Goal: Task Accomplishment & Management: Complete application form

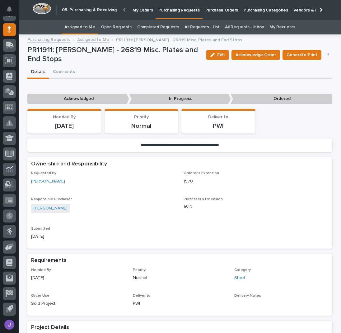
scroll to position [55, 0]
click at [94, 26] on link "Assigned to Me" at bounding box center [79, 27] width 31 height 15
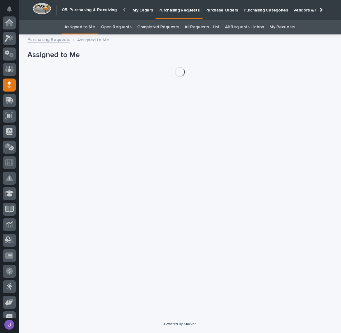
scroll to position [55, 0]
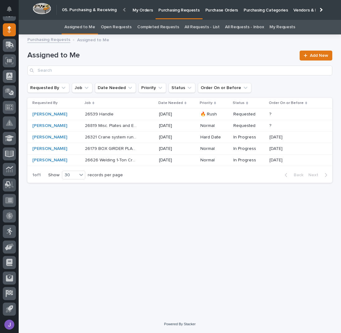
click at [206, 14] on link "Purchase Orders" at bounding box center [221, 9] width 38 height 19
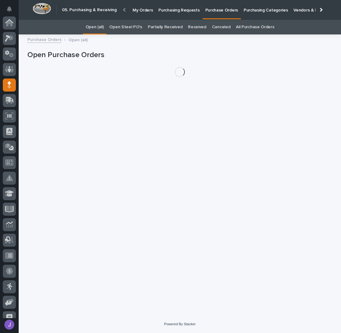
scroll to position [55, 0]
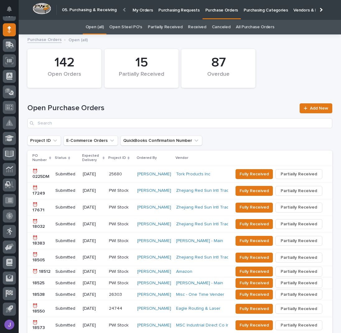
click at [133, 27] on link "Open Steel PO's" at bounding box center [125, 27] width 33 height 15
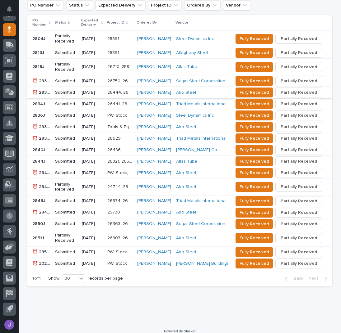
scroll to position [140, 0]
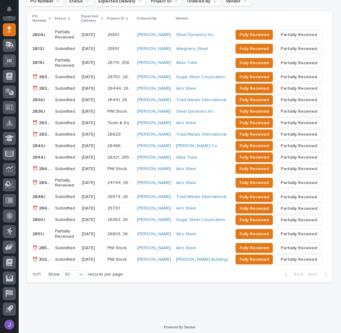
click at [40, 247] on p "⏰ 2852J" at bounding box center [41, 248] width 19 height 7
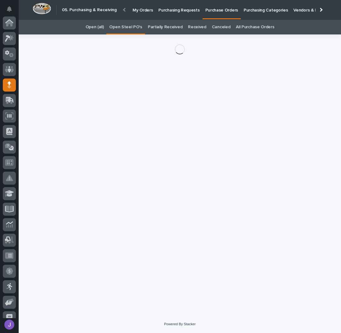
scroll to position [55, 0]
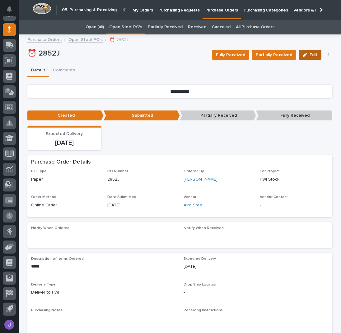
click at [303, 56] on icon "button" at bounding box center [304, 55] width 4 height 4
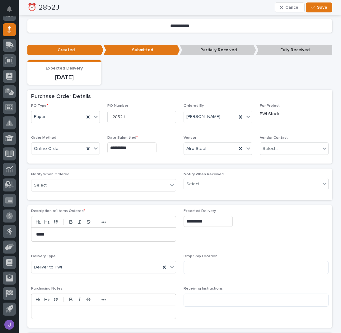
scroll to position [41, 0]
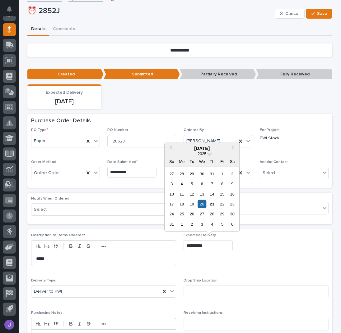
click at [209, 246] on input "**********" at bounding box center [207, 246] width 49 height 11
click at [223, 205] on div "22" at bounding box center [222, 204] width 8 height 8
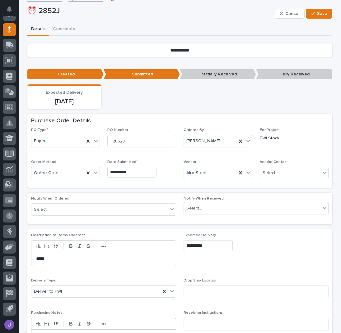
type input "**********"
click at [322, 13] on span "Save" at bounding box center [322, 14] width 10 height 6
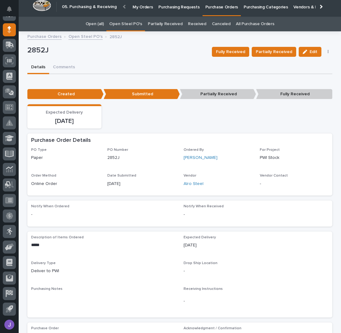
scroll to position [0, 0]
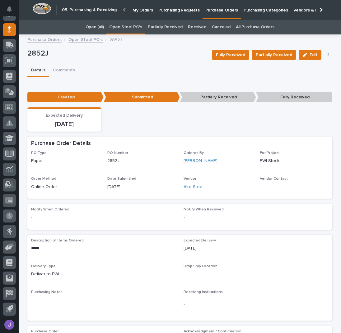
click at [136, 29] on link "Open Steel PO's" at bounding box center [125, 27] width 33 height 15
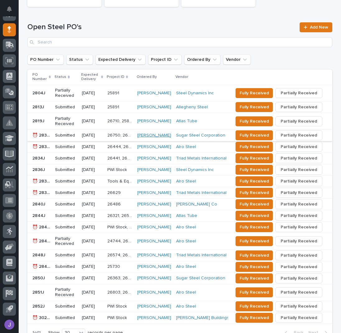
scroll to position [140, 0]
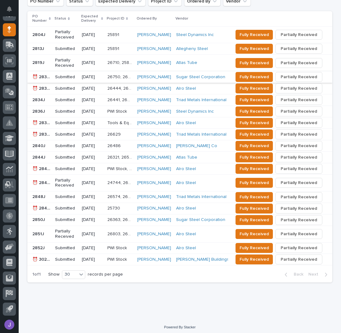
click at [42, 205] on p "⏰ 2849J" at bounding box center [41, 208] width 19 height 7
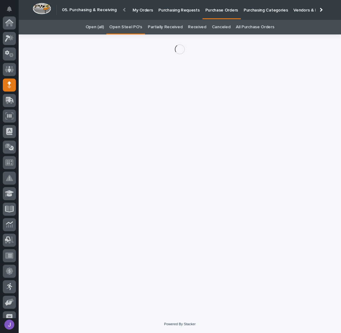
scroll to position [55, 0]
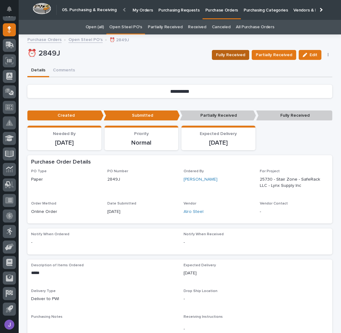
click at [244, 53] on span "Fully Received" at bounding box center [230, 54] width 29 height 7
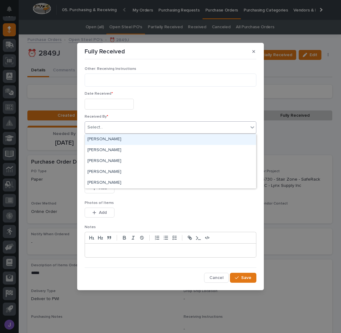
click at [132, 126] on div "Select..." at bounding box center [166, 127] width 163 height 10
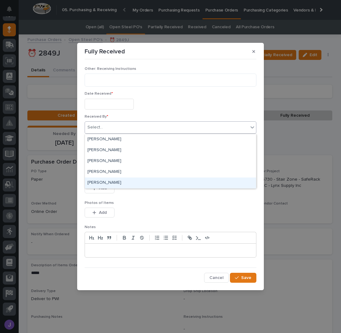
click at [95, 184] on div "[PERSON_NAME]" at bounding box center [170, 183] width 171 height 11
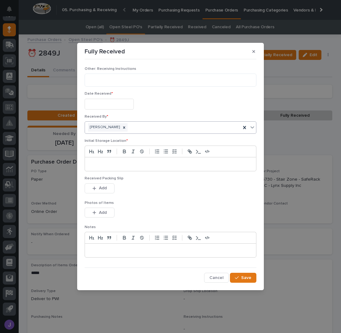
click at [102, 166] on p at bounding box center [171, 164] width 162 height 6
click at [184, 207] on div "Photos of Items This file cannot be opened Download File Add" at bounding box center [171, 213] width 172 height 24
click at [121, 103] on input "text" at bounding box center [109, 104] width 49 height 11
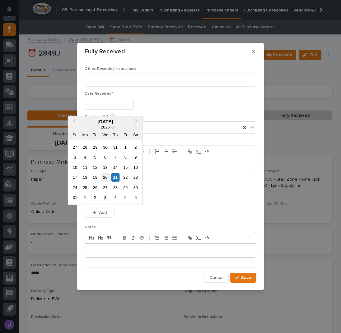
click at [108, 177] on div "20" at bounding box center [105, 177] width 8 height 8
type input "**********"
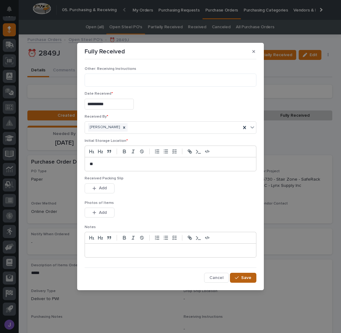
click at [251, 278] on button "Save" at bounding box center [243, 278] width 26 height 10
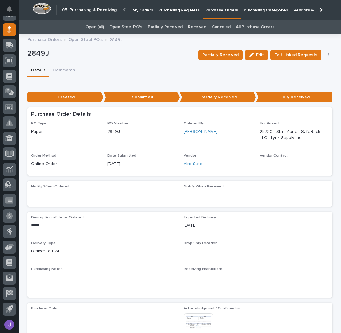
click at [127, 26] on link "Open Steel PO's" at bounding box center [125, 27] width 33 height 15
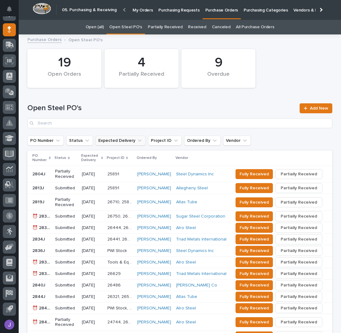
scroll to position [83, 0]
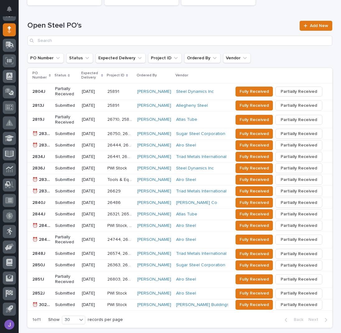
click at [40, 223] on p "⏰ 2845J" at bounding box center [41, 225] width 19 height 7
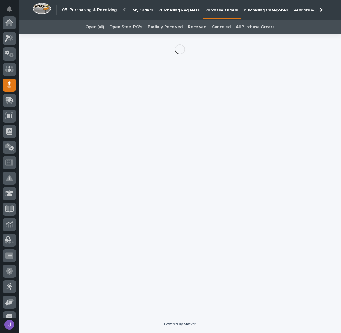
scroll to position [55, 0]
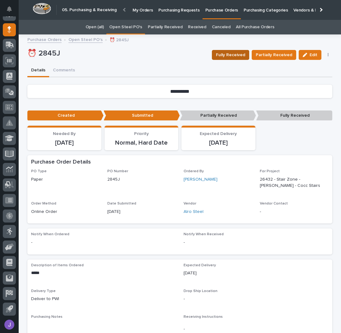
click at [244, 54] on span "Fully Received" at bounding box center [230, 54] width 29 height 7
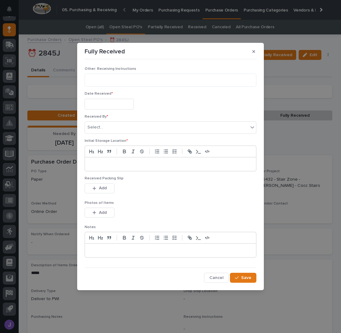
click at [101, 103] on input "text" at bounding box center [109, 104] width 49 height 11
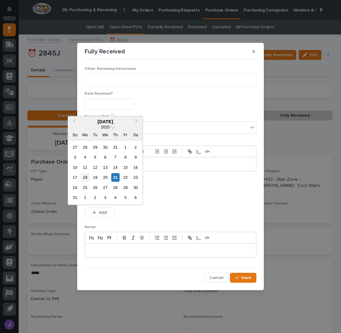
click at [87, 180] on div "18" at bounding box center [85, 177] width 8 height 8
type input "**********"
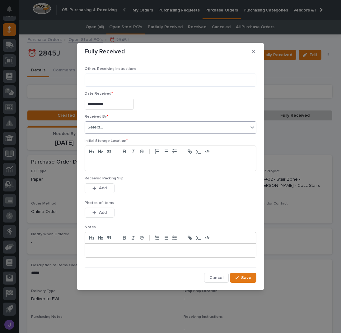
click at [111, 128] on div "Select..." at bounding box center [166, 127] width 163 height 10
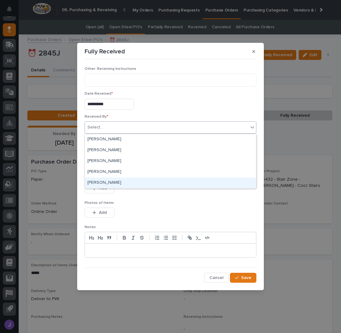
click at [101, 182] on div "[PERSON_NAME]" at bounding box center [170, 183] width 171 height 11
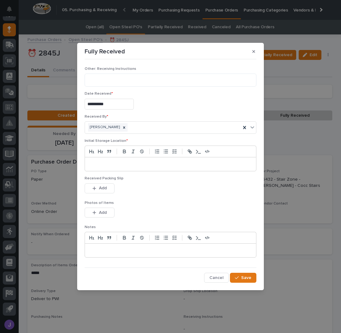
click at [111, 166] on p at bounding box center [171, 164] width 162 height 6
click at [245, 278] on span "Save" at bounding box center [246, 278] width 10 height 6
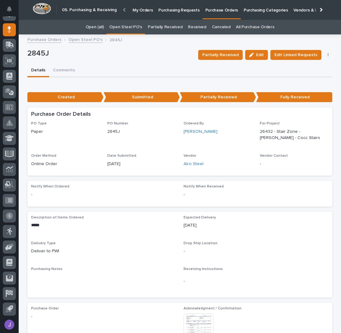
click at [131, 26] on link "Open Steel PO's" at bounding box center [125, 27] width 33 height 15
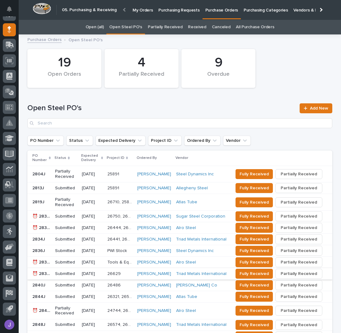
scroll to position [117, 0]
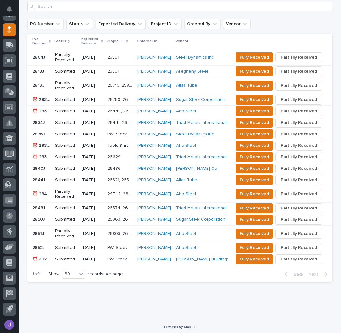
click at [39, 192] on p "⏰ 2846J" at bounding box center [41, 193] width 19 height 7
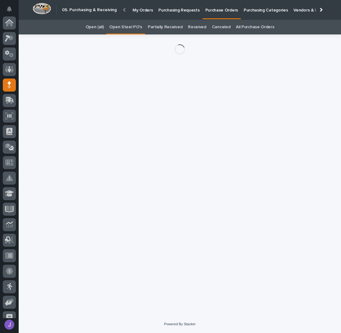
scroll to position [55, 0]
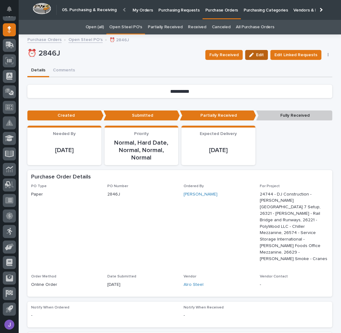
click at [257, 56] on span "Edit" at bounding box center [260, 55] width 8 height 6
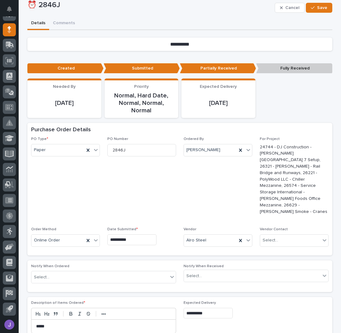
scroll to position [124, 0]
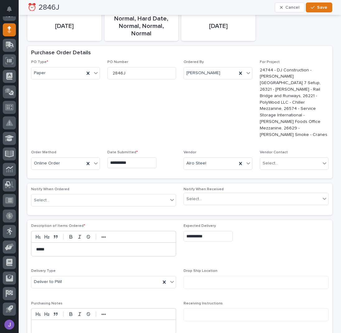
click at [207, 231] on input "**********" at bounding box center [207, 236] width 49 height 11
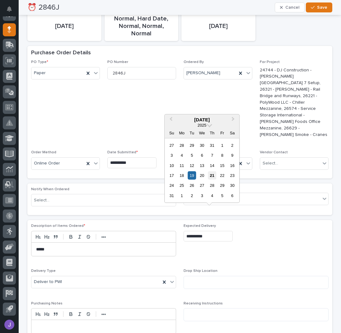
click at [212, 175] on div "21" at bounding box center [212, 176] width 8 height 8
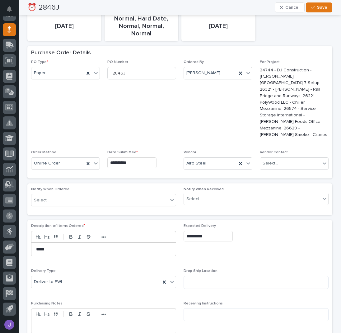
type input "**********"
click at [317, 8] on span "Save" at bounding box center [322, 8] width 10 height 6
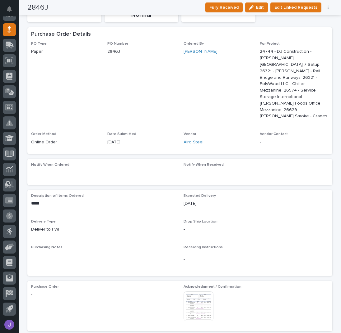
scroll to position [0, 0]
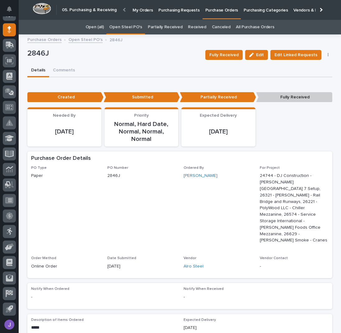
click at [122, 23] on link "Open Steel PO's" at bounding box center [125, 27] width 33 height 15
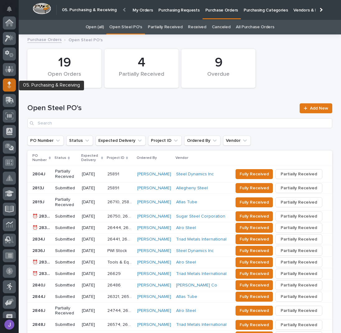
click at [8, 84] on icon at bounding box center [9, 84] width 4 height 7
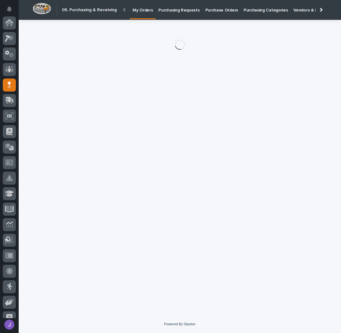
scroll to position [55, 0]
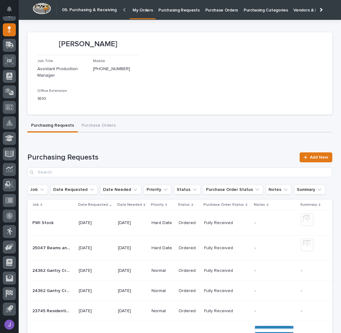
click at [168, 7] on p "Purchasing Requests" at bounding box center [178, 6] width 41 height 13
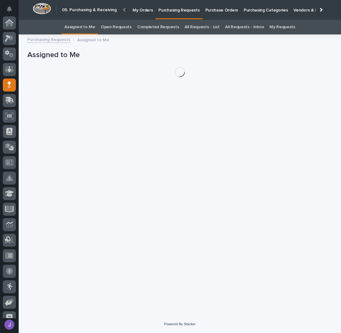
scroll to position [55, 0]
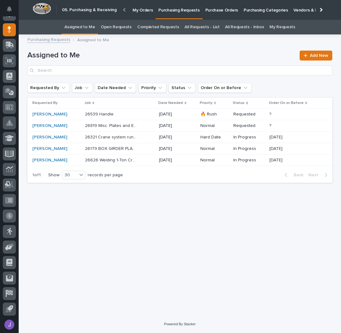
click at [137, 116] on p at bounding box center [111, 114] width 52 height 5
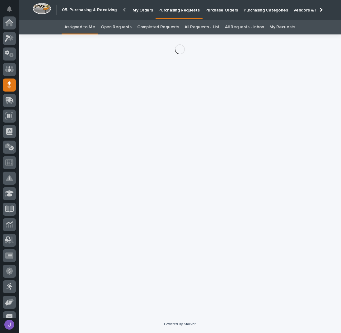
scroll to position [55, 0]
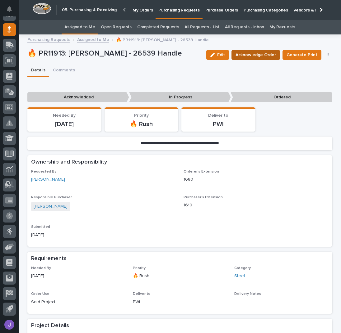
click at [256, 52] on span "Acknowledge Order" at bounding box center [255, 54] width 40 height 7
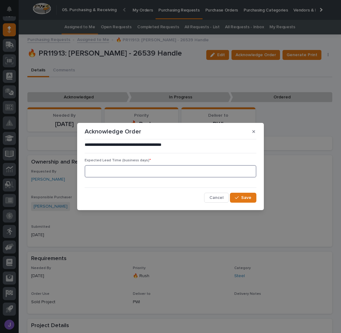
click at [138, 177] on input at bounding box center [171, 171] width 172 height 12
type input "0"
click at [240, 197] on div "button" at bounding box center [238, 198] width 6 height 4
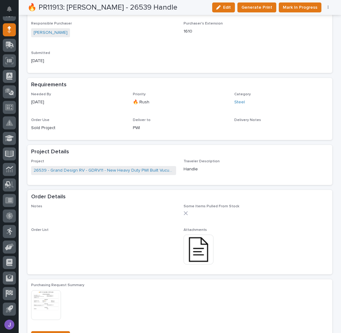
scroll to position [207, 0]
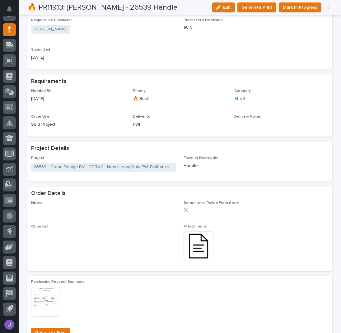
click at [196, 251] on img at bounding box center [198, 247] width 30 height 30
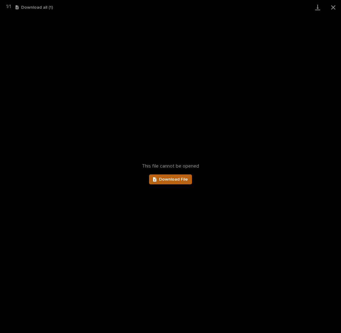
click at [183, 182] on link "Download File" at bounding box center [170, 180] width 43 height 10
click at [335, 6] on button "Close gallery" at bounding box center [333, 7] width 16 height 15
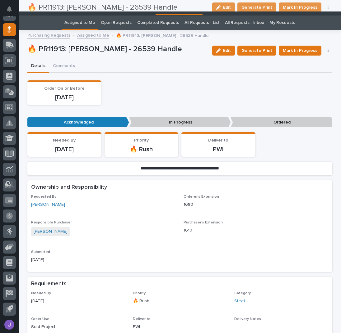
scroll to position [0, 0]
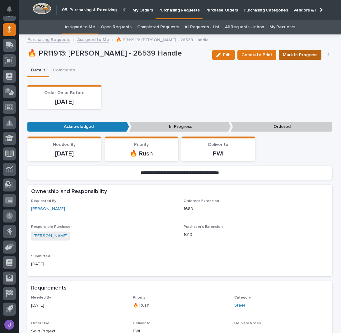
click at [297, 53] on span "Mark In Progress" at bounding box center [299, 54] width 34 height 7
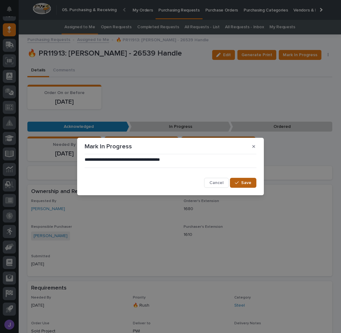
click at [245, 183] on span "Save" at bounding box center [246, 183] width 10 height 6
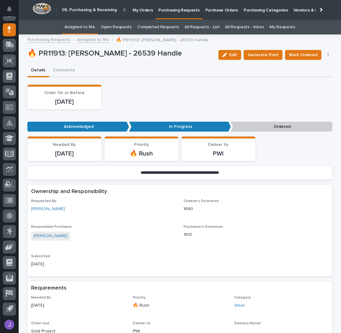
click at [304, 57] on span "Mark Ordered" at bounding box center [303, 54] width 28 height 7
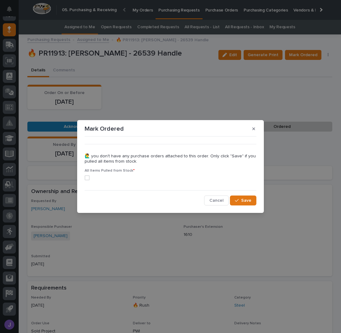
click at [86, 178] on span at bounding box center [87, 178] width 5 height 5
click at [233, 198] on button "Save" at bounding box center [243, 201] width 26 height 10
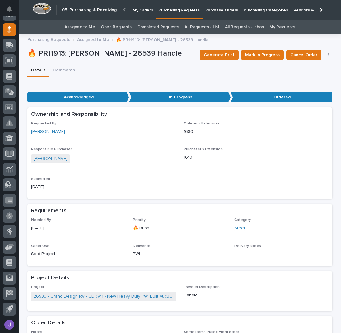
click at [76, 25] on link "Assigned to Me" at bounding box center [79, 27] width 31 height 15
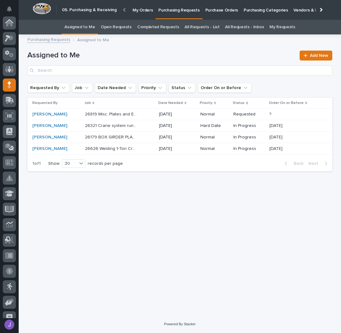
scroll to position [55, 0]
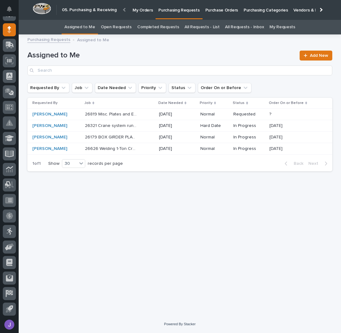
click at [135, 208] on div "Loading... Saving… Loading... Saving… Assigned to Me Add New Requested By Job D…" at bounding box center [179, 169] width 311 height 262
click at [148, 113] on div "26819 Misc. Plates and End Stops 26819 Misc. Plates and End Stops" at bounding box center [119, 114] width 69 height 10
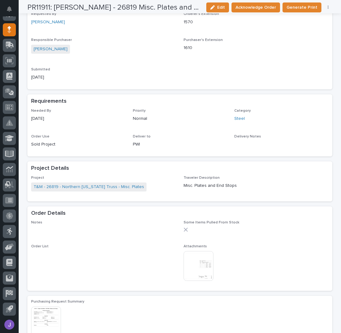
scroll to position [166, 0]
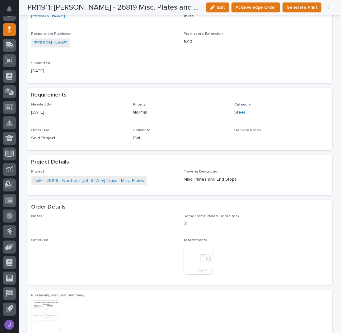
click at [203, 261] on img at bounding box center [198, 260] width 30 height 30
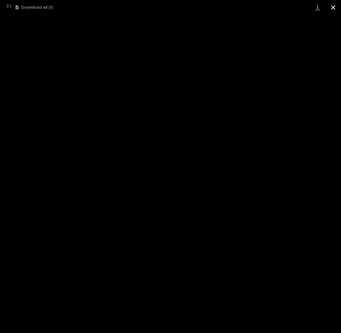
click at [333, 9] on button "Close gallery" at bounding box center [333, 7] width 16 height 15
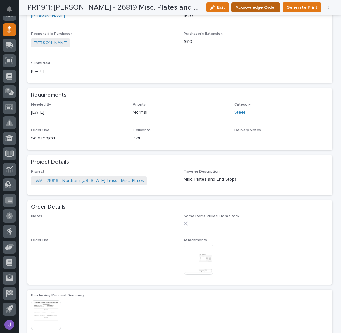
click at [266, 11] on span "Acknowledge Order" at bounding box center [255, 7] width 40 height 7
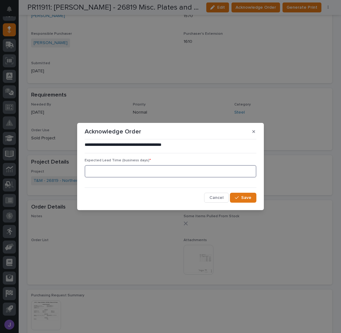
click at [151, 171] on input at bounding box center [171, 171] width 172 height 12
type input "0"
click at [242, 200] on span "Save" at bounding box center [246, 198] width 10 height 6
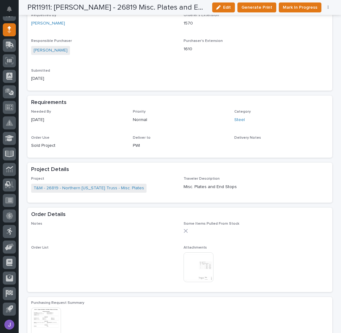
scroll to position [222, 0]
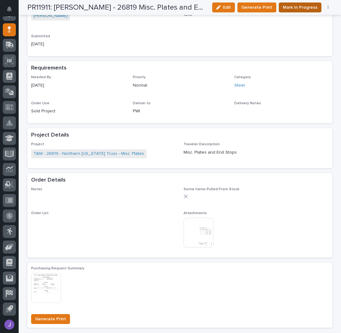
click at [291, 7] on span "Mark In Progress" at bounding box center [299, 7] width 34 height 7
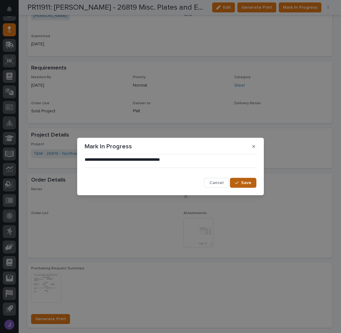
click at [239, 185] on div "button" at bounding box center [238, 183] width 6 height 4
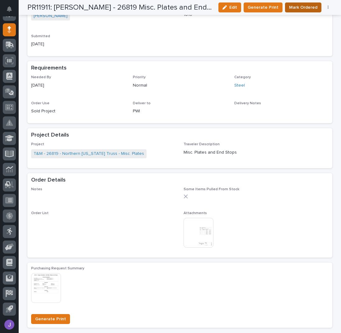
click at [299, 10] on span "Mark Ordered" at bounding box center [303, 7] width 28 height 7
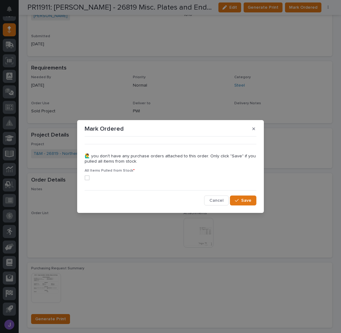
click at [88, 178] on span at bounding box center [87, 178] width 5 height 5
click at [235, 199] on icon "button" at bounding box center [237, 201] width 4 height 4
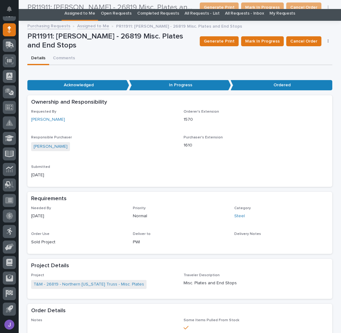
scroll to position [0, 0]
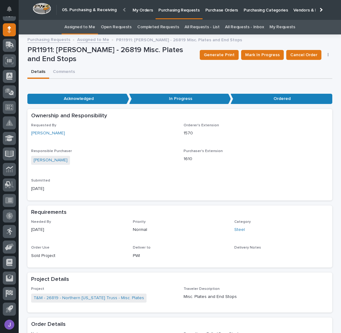
click at [92, 24] on link "Assigned to Me" at bounding box center [79, 27] width 31 height 15
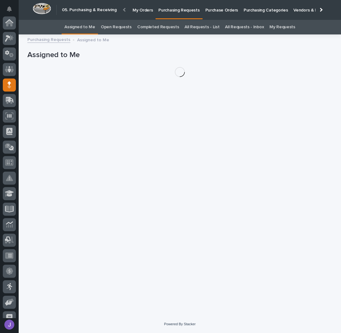
scroll to position [55, 0]
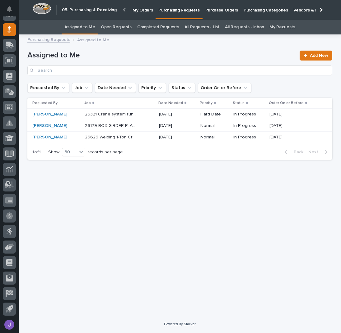
click at [142, 116] on div "26321 Crane system runways 26321 Crane system runways" at bounding box center [119, 114] width 69 height 10
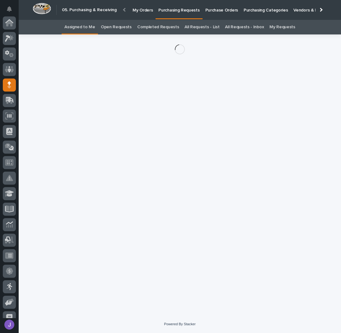
scroll to position [55, 0]
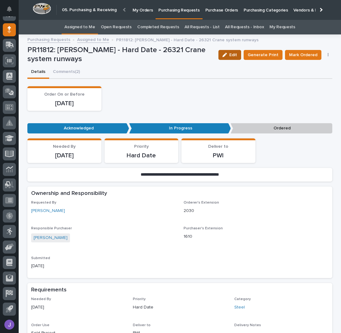
click at [234, 57] on button "Edit" at bounding box center [229, 55] width 23 height 10
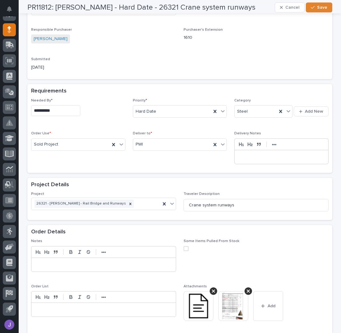
scroll to position [207, 0]
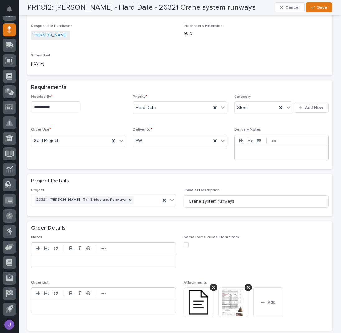
click at [66, 108] on input "**********" at bounding box center [55, 107] width 49 height 11
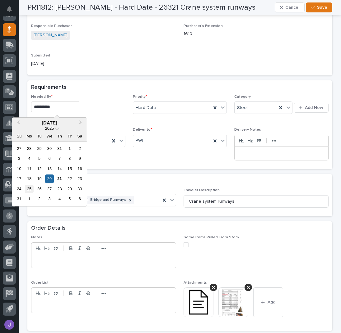
click at [32, 189] on div "25" at bounding box center [29, 189] width 8 height 8
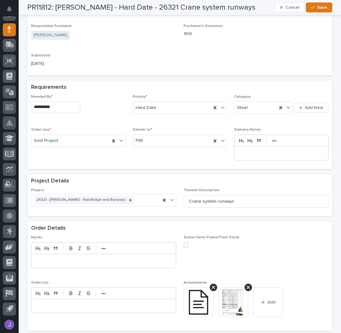
type input "**********"
click at [324, 7] on span "Save" at bounding box center [322, 8] width 10 height 6
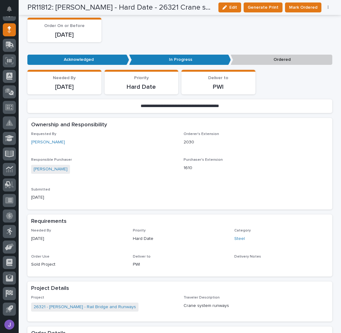
scroll to position [0, 0]
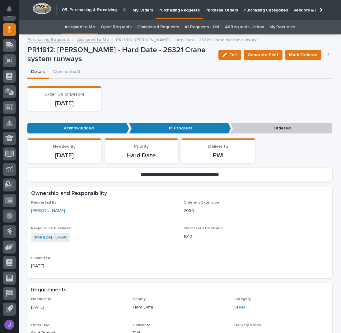
click at [82, 26] on link "Assigned to Me" at bounding box center [79, 27] width 31 height 15
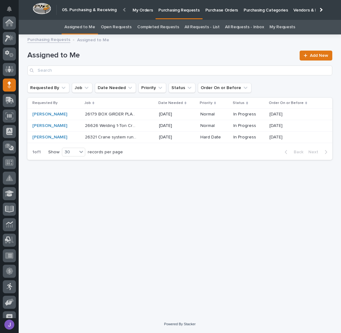
scroll to position [55, 0]
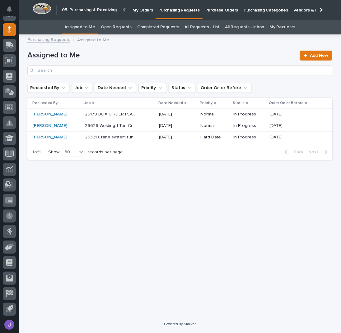
click at [143, 112] on div "26179 BOX GIRDER PLATES 26179 BOX GIRDER PLATES" at bounding box center [119, 114] width 69 height 10
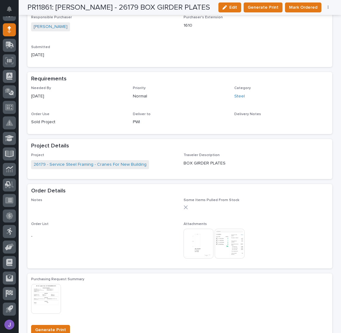
scroll to position [249, 0]
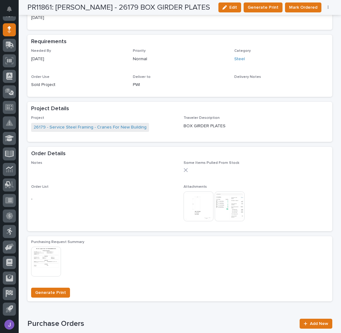
click at [204, 201] on img at bounding box center [198, 207] width 30 height 30
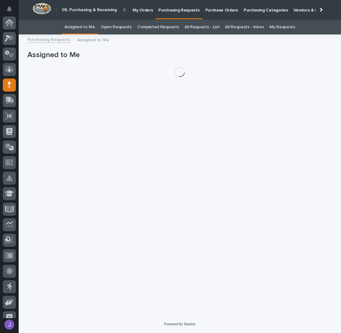
scroll to position [55, 0]
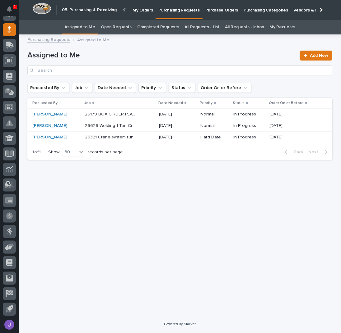
click at [201, 22] on link "All Requests - List" at bounding box center [201, 27] width 35 height 15
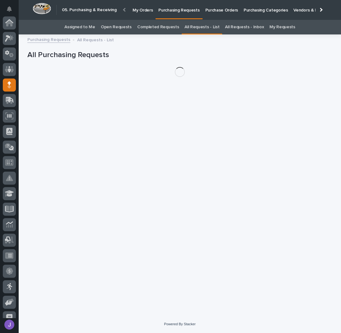
scroll to position [55, 0]
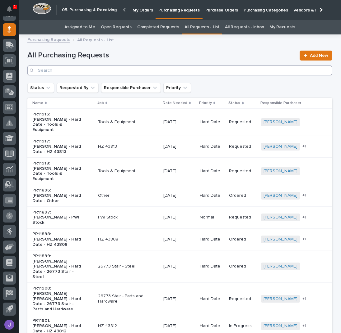
click at [120, 72] on input "Search" at bounding box center [179, 71] width 305 height 10
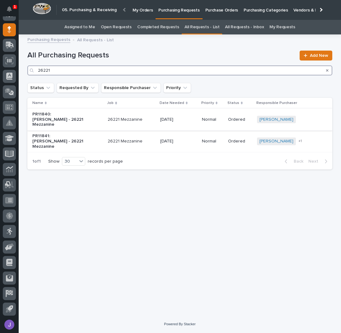
type input "26221"
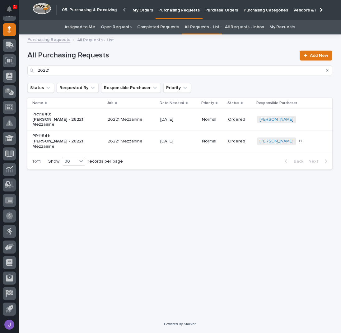
click at [93, 117] on div "PR11840: [PERSON_NAME] - 26221 Mezzanine" at bounding box center [67, 119] width 70 height 21
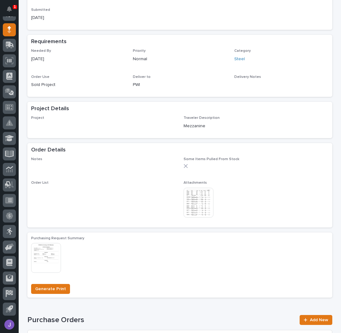
scroll to position [209, 0]
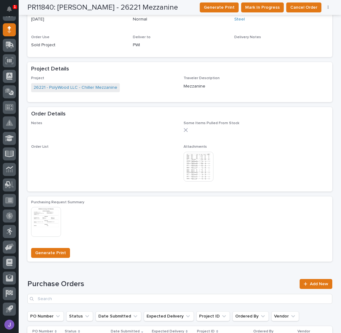
click at [200, 163] on img at bounding box center [198, 167] width 30 height 30
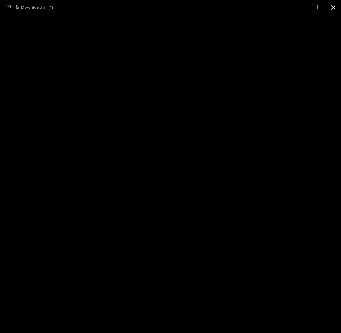
click at [330, 5] on button "Close gallery" at bounding box center [333, 7] width 16 height 15
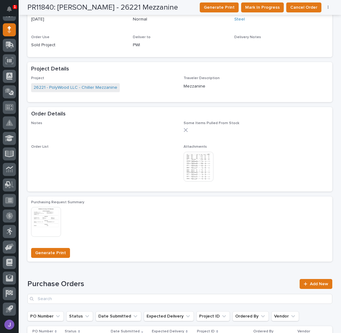
click at [196, 163] on img at bounding box center [198, 167] width 30 height 30
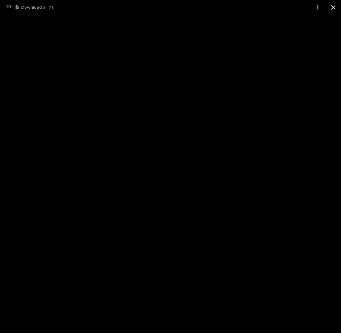
click at [330, 7] on button "Close gallery" at bounding box center [333, 7] width 16 height 15
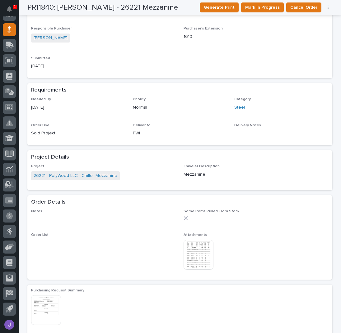
scroll to position [0, 0]
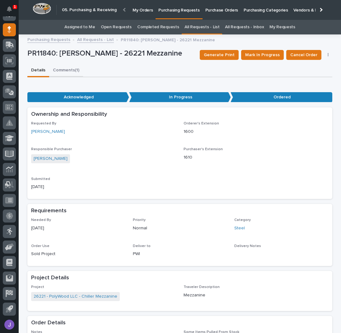
click at [66, 71] on button "Comments (1)" at bounding box center [66, 70] width 34 height 13
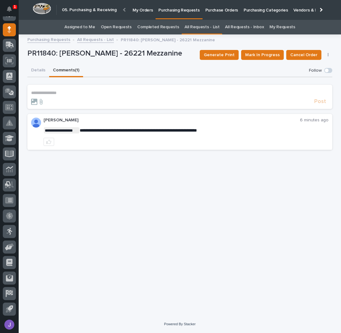
click at [62, 90] on section "**********" at bounding box center [179, 97] width 305 height 24
click at [55, 92] on p "**********" at bounding box center [179, 92] width 297 height 5
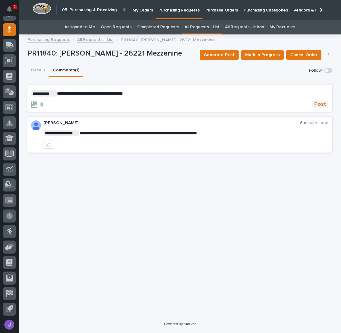
click at [321, 104] on span "Post" at bounding box center [320, 104] width 12 height 7
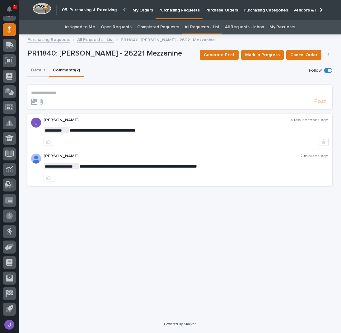
click at [37, 70] on button "Details" at bounding box center [38, 70] width 22 height 13
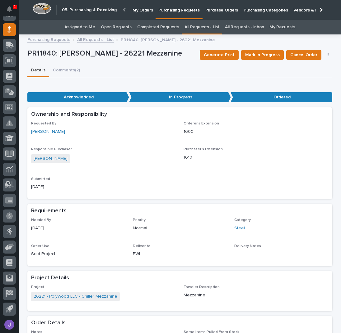
click at [88, 24] on link "Assigned to Me" at bounding box center [79, 27] width 31 height 15
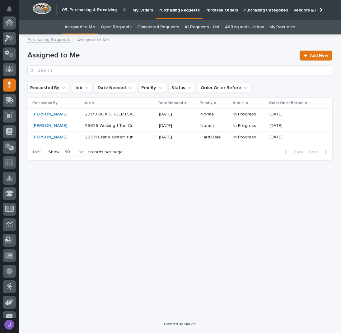
scroll to position [55, 0]
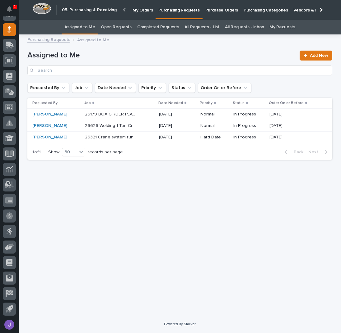
click at [209, 12] on p "Purchase Orders" at bounding box center [221, 6] width 33 height 13
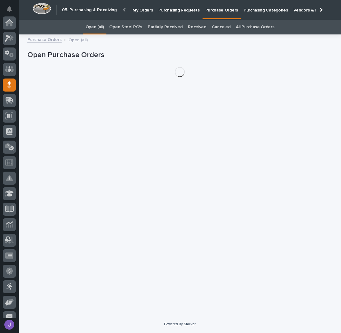
scroll to position [55, 0]
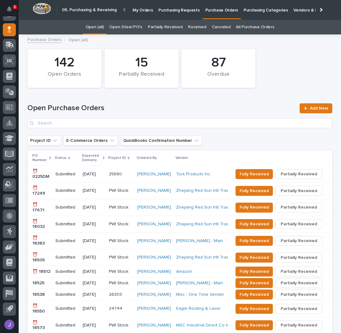
click at [123, 31] on link "Open Steel PO's" at bounding box center [125, 27] width 33 height 15
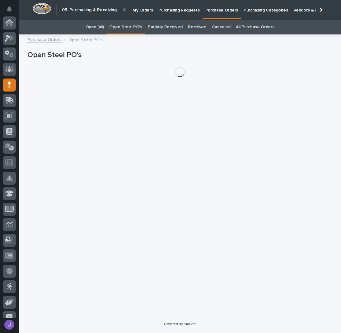
scroll to position [55, 0]
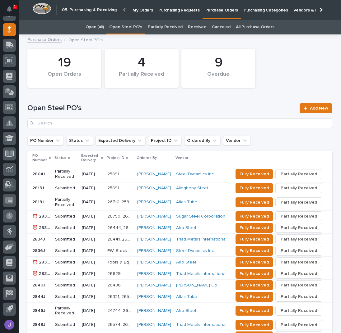
click at [310, 115] on div "Open Steel PO's Add New" at bounding box center [179, 115] width 305 height 25
click at [312, 110] on span "Add New" at bounding box center [319, 108] width 18 height 4
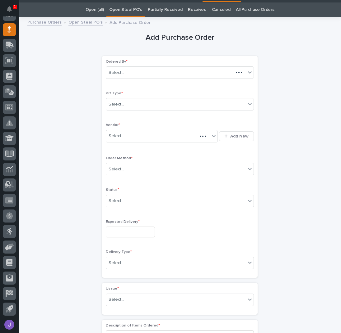
scroll to position [20, 0]
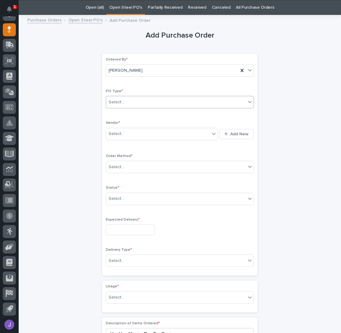
click at [126, 100] on div "Select..." at bounding box center [176, 102] width 140 height 10
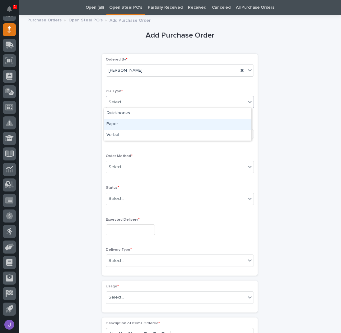
click at [126, 123] on div "Paper" at bounding box center [177, 124] width 147 height 11
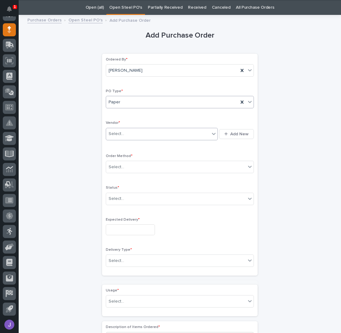
click at [125, 135] on div "Select..." at bounding box center [157, 134] width 103 height 10
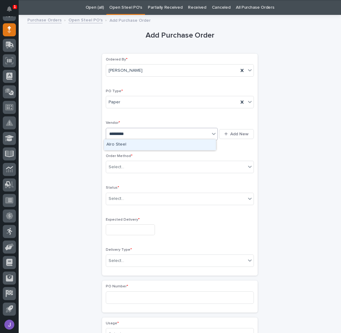
type input "**********"
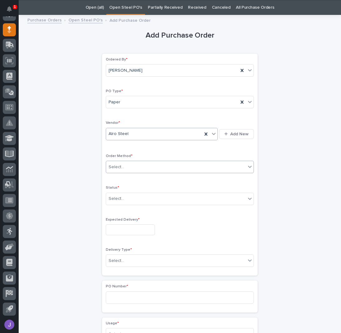
click at [137, 168] on div "Select..." at bounding box center [176, 167] width 140 height 10
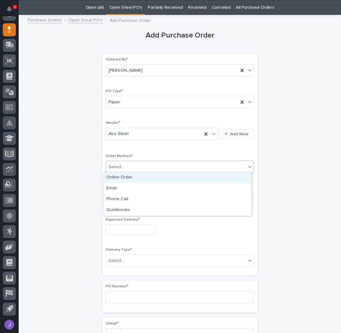
click at [126, 179] on div "Online Order" at bounding box center [177, 177] width 147 height 11
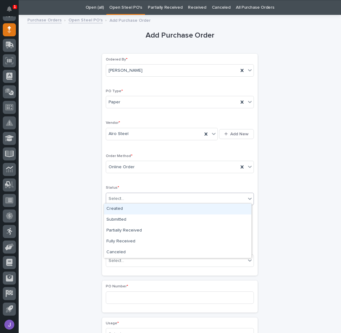
click at [119, 199] on div "Select..." at bounding box center [116, 199] width 16 height 7
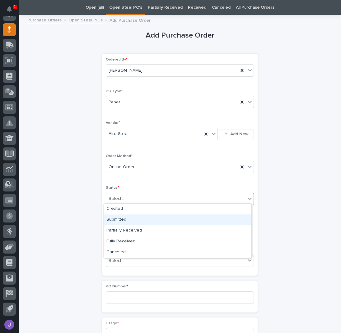
click at [120, 217] on div "Submitted" at bounding box center [177, 220] width 147 height 11
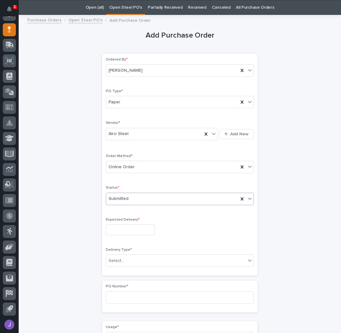
click at [119, 227] on input "text" at bounding box center [130, 230] width 49 height 11
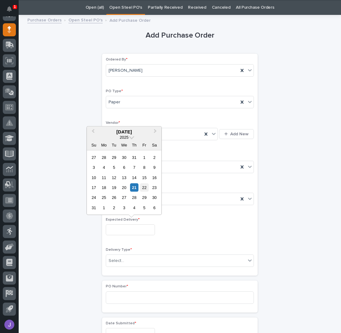
click at [142, 189] on div "22" at bounding box center [144, 188] width 8 height 8
type input "**********"
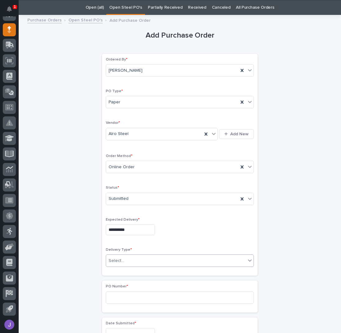
click at [118, 259] on div "Select..." at bounding box center [116, 261] width 16 height 7
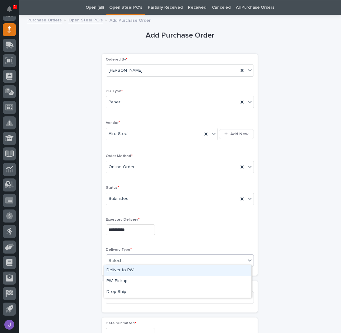
click at [115, 272] on div "Deliver to PWI" at bounding box center [177, 270] width 147 height 11
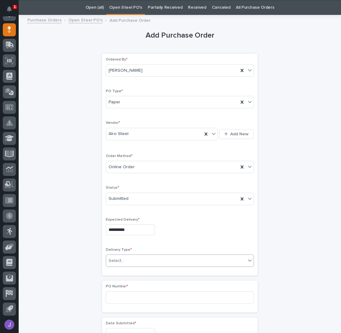
click at [62, 264] on div "**********" at bounding box center [179, 327] width 305 height 617
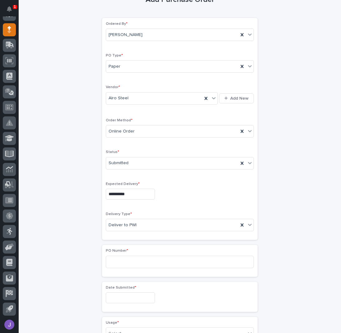
scroll to position [61, 0]
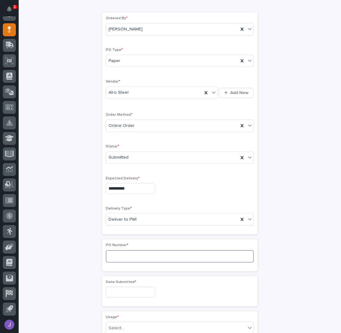
click at [124, 255] on input at bounding box center [180, 256] width 148 height 12
type input "2854J"
click at [128, 292] on input "text" at bounding box center [130, 292] width 49 height 11
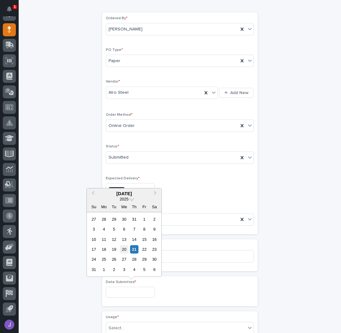
click at [126, 251] on div "20" at bounding box center [124, 250] width 8 height 8
type input "**********"
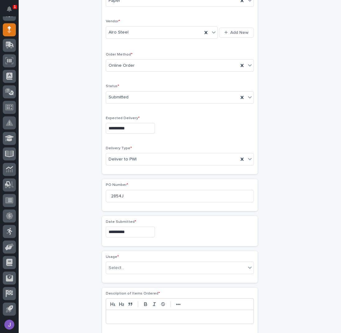
scroll to position [144, 0]
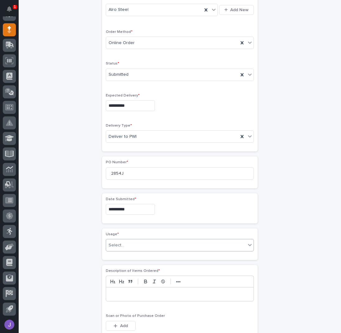
click at [124, 245] on div "Select..." at bounding box center [176, 246] width 140 height 10
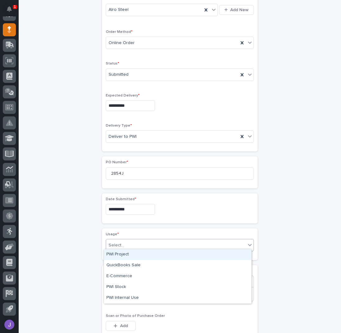
click at [121, 257] on div "PWI Project" at bounding box center [177, 255] width 147 height 11
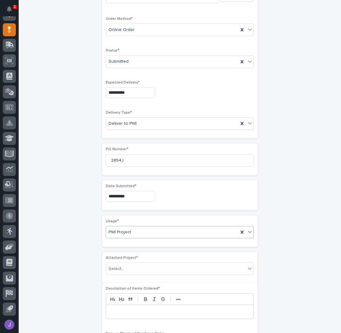
scroll to position [162, 0]
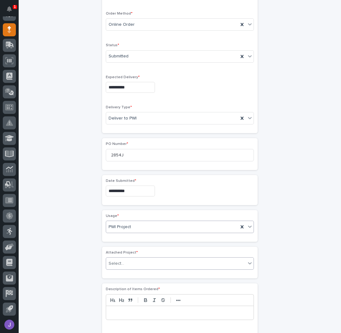
click at [121, 261] on div "Select..." at bounding box center [116, 264] width 16 height 7
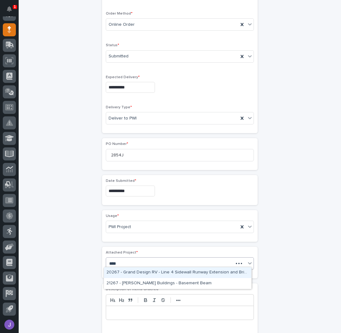
type input "*****"
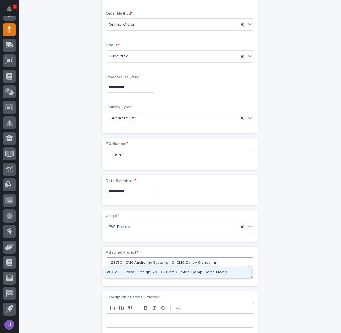
type input "*****"
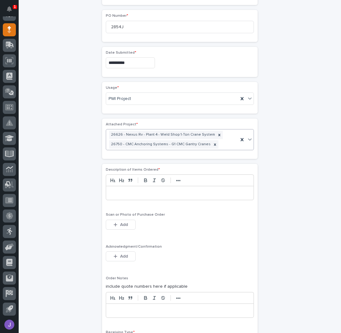
scroll to position [291, 0]
click at [127, 192] on p at bounding box center [180, 193] width 138 height 6
click at [124, 254] on span "Add" at bounding box center [124, 257] width 8 height 6
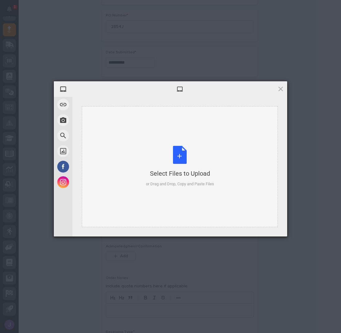
click at [181, 157] on div "Select Files to Upload or Drag and Drop, Copy and Paste Files" at bounding box center [180, 166] width 68 height 41
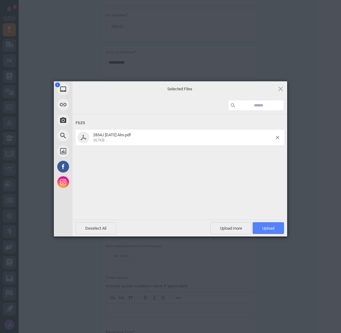
click at [265, 232] on span "Upload 1" at bounding box center [267, 229] width 31 height 12
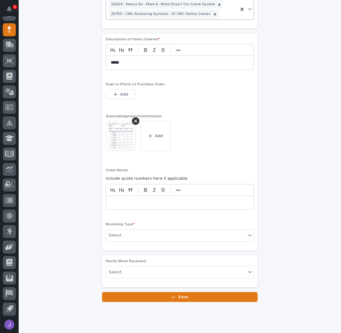
scroll to position [426, 0]
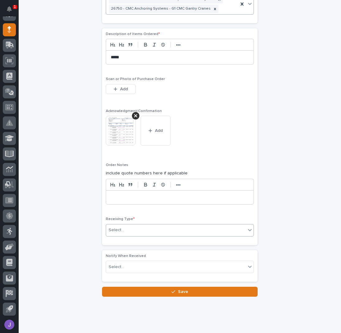
click at [141, 226] on div "Select..." at bounding box center [176, 230] width 140 height 10
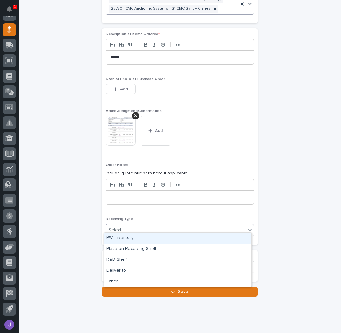
click at [131, 241] on div "PWI Inventory" at bounding box center [177, 238] width 147 height 11
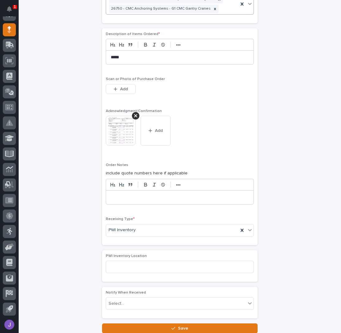
scroll to position [471, 0]
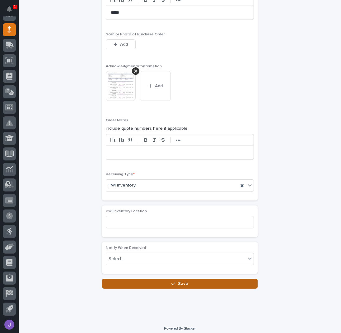
click at [145, 279] on button "Save" at bounding box center [179, 284] width 155 height 10
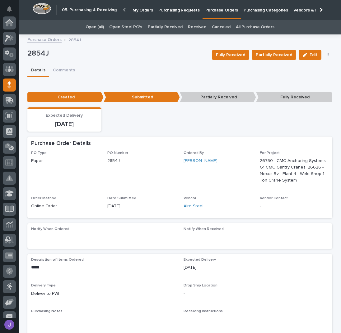
scroll to position [55, 0]
